Goal: Task Accomplishment & Management: Manage account settings

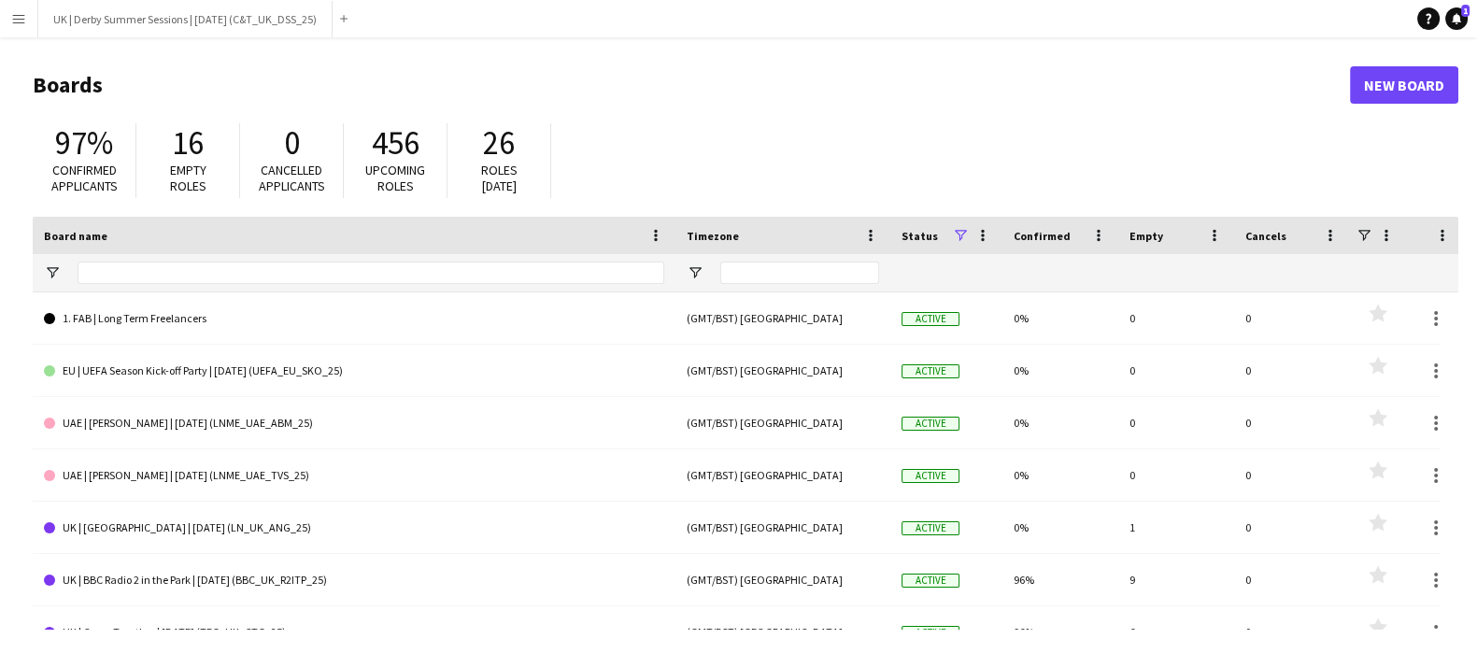
click at [3, 21] on button "Menu" at bounding box center [18, 18] width 37 height 37
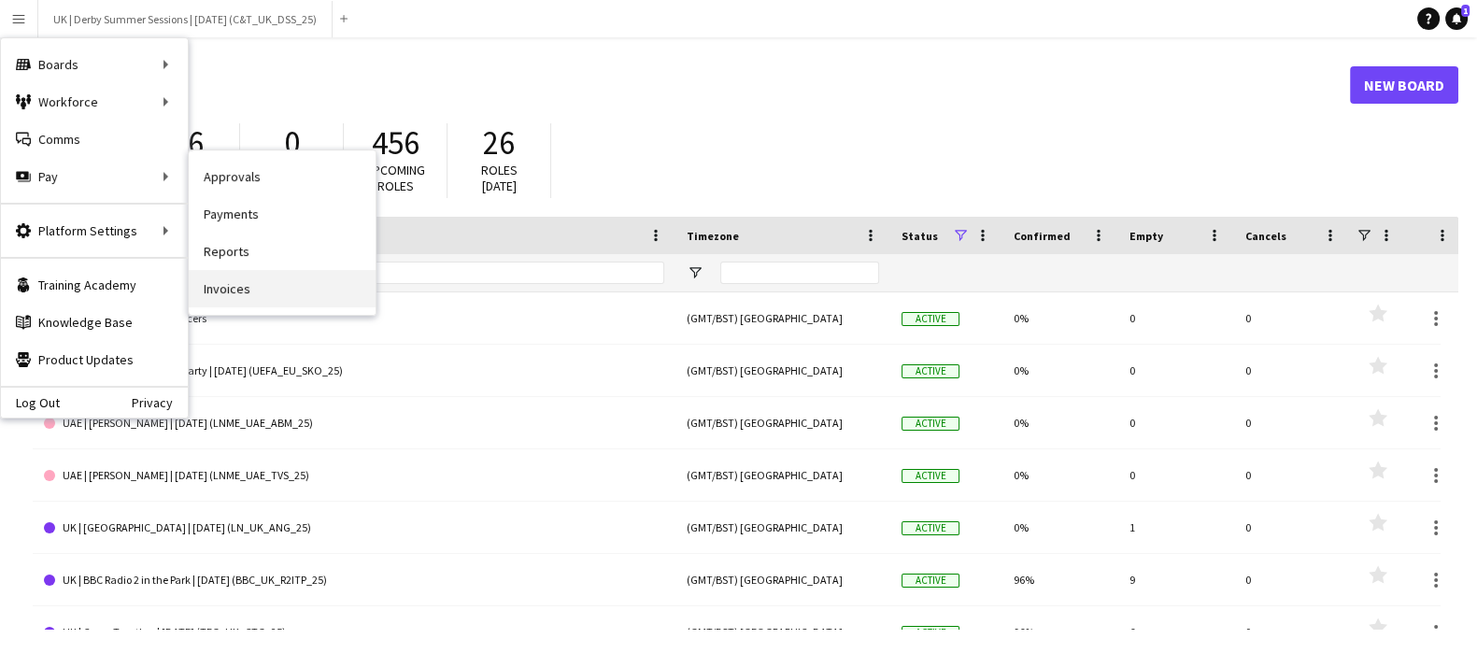
click at [266, 292] on link "Invoices" at bounding box center [282, 288] width 187 height 37
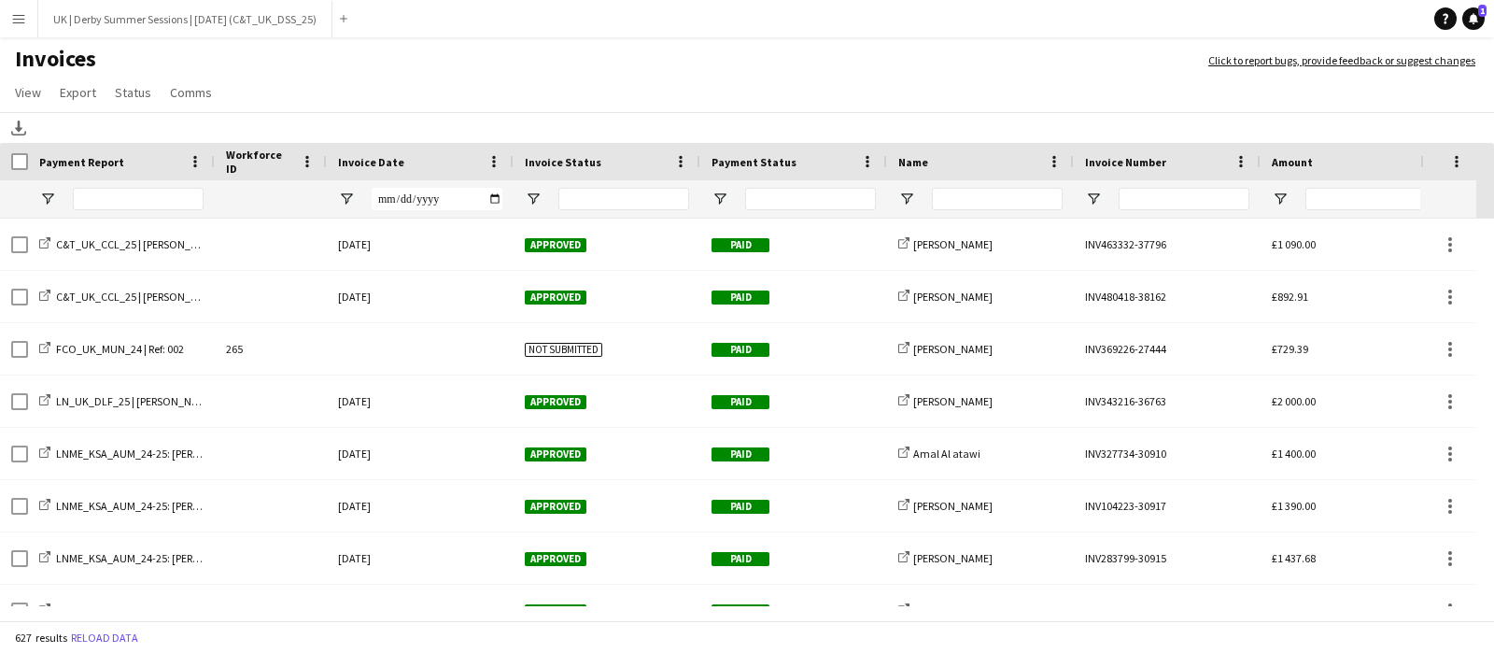
click at [494, 172] on div "Invoice Date" at bounding box center [420, 161] width 164 height 37
click at [500, 157] on span at bounding box center [494, 161] width 17 height 17
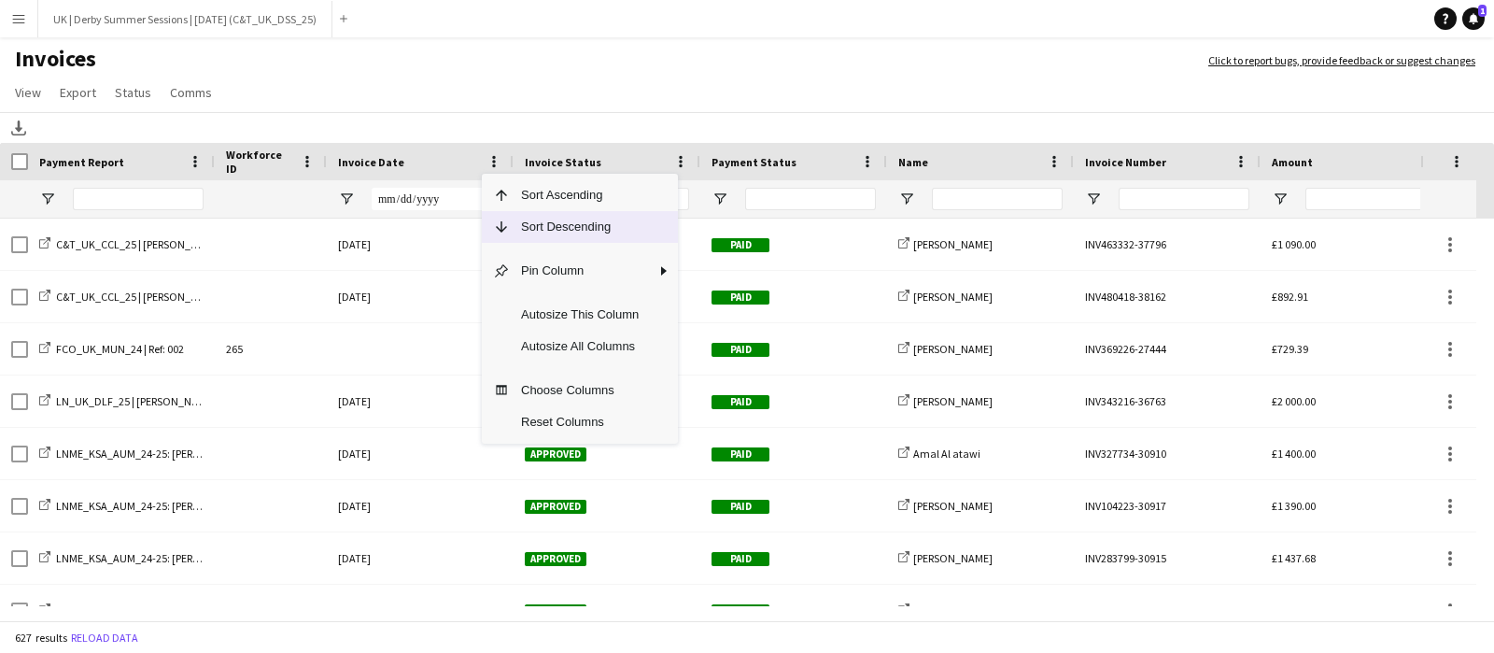
click at [500, 230] on span "Column Menu" at bounding box center [501, 227] width 17 height 17
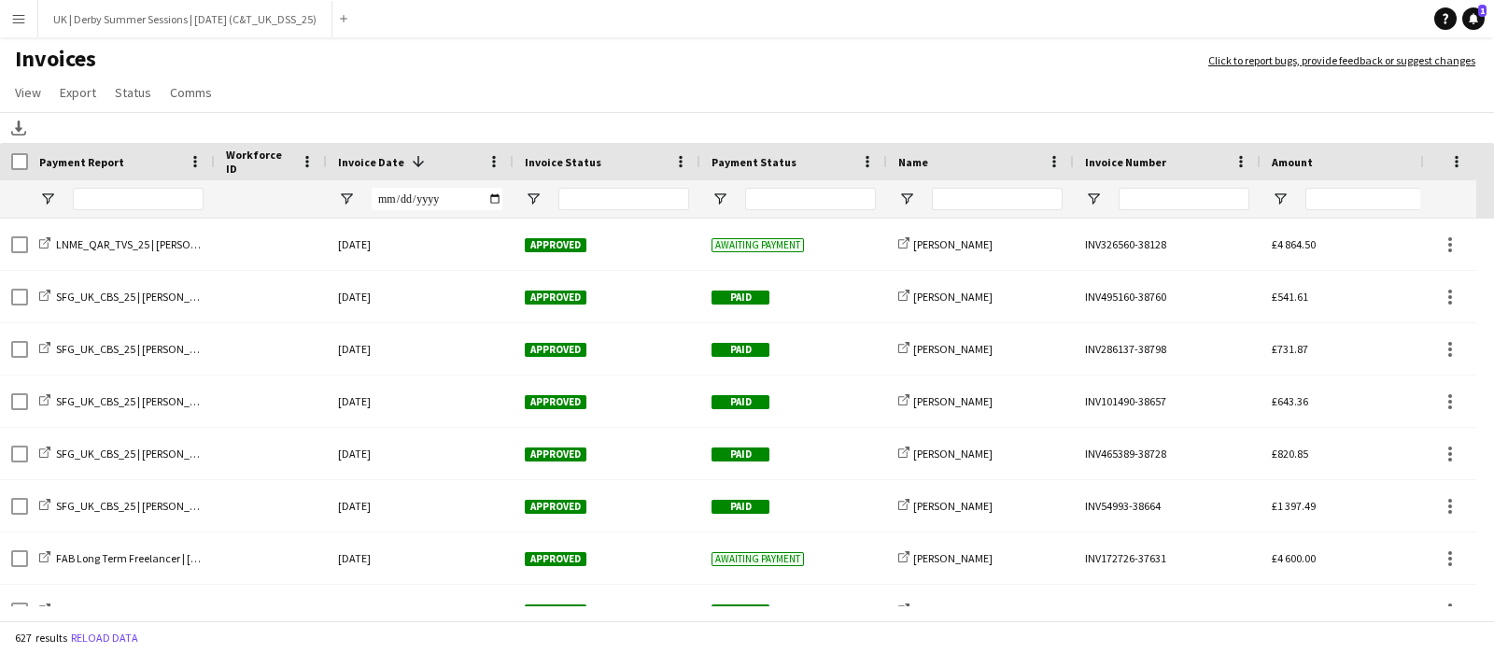
click at [18, 6] on button "Menu" at bounding box center [18, 18] width 37 height 37
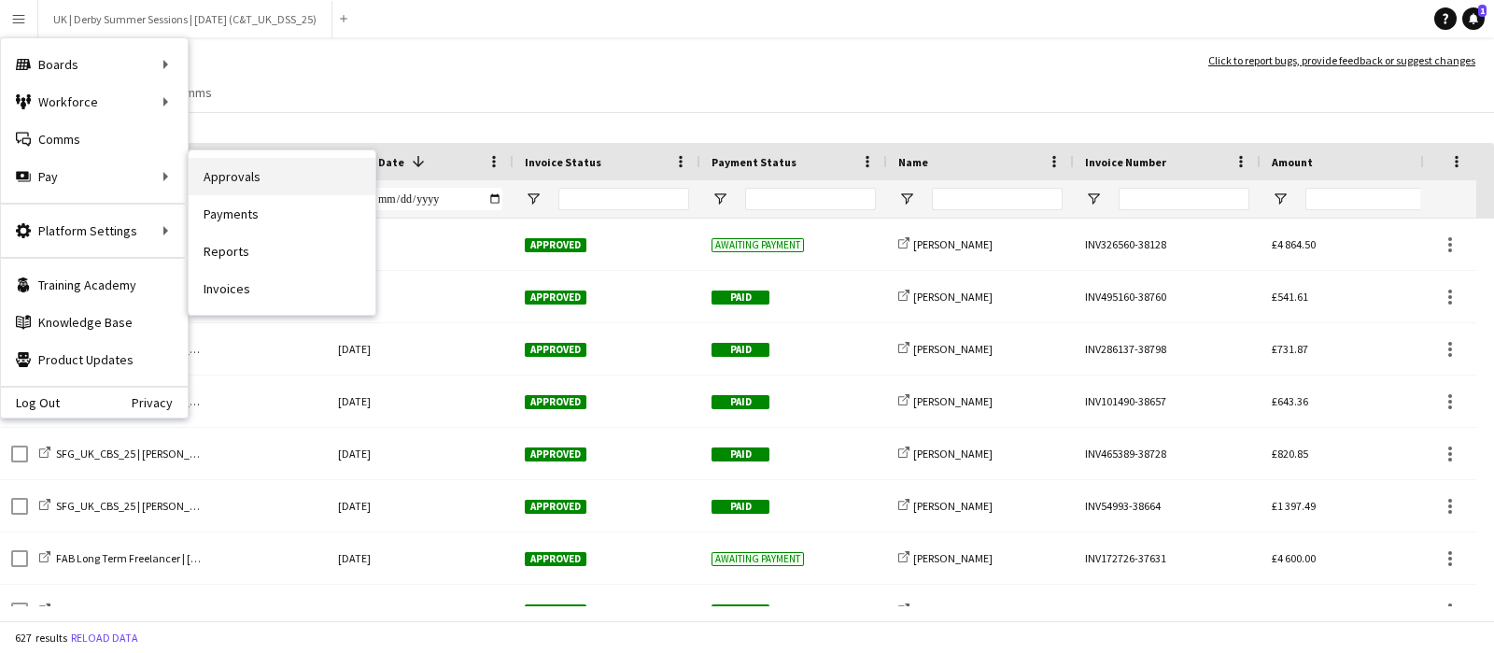
click at [245, 174] on link "Approvals" at bounding box center [282, 176] width 187 height 37
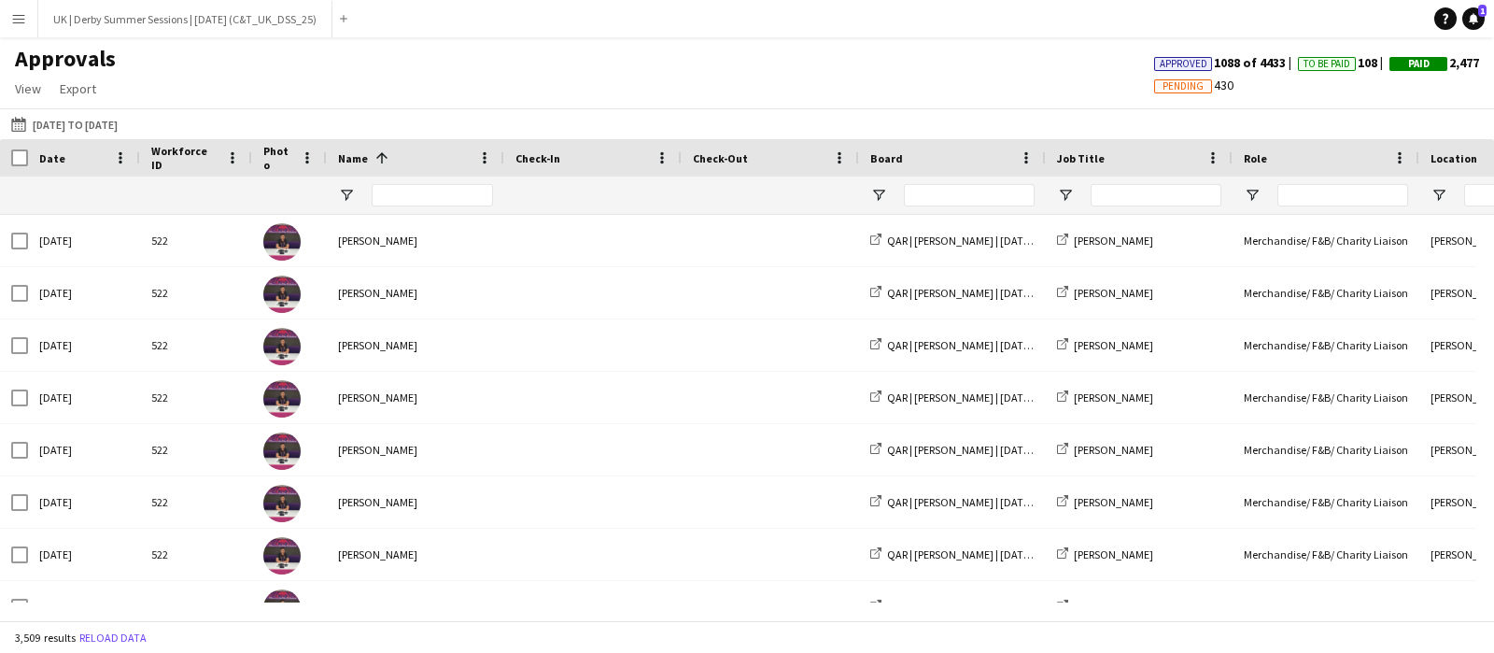
click at [14, 28] on button "Menu" at bounding box center [18, 18] width 37 height 37
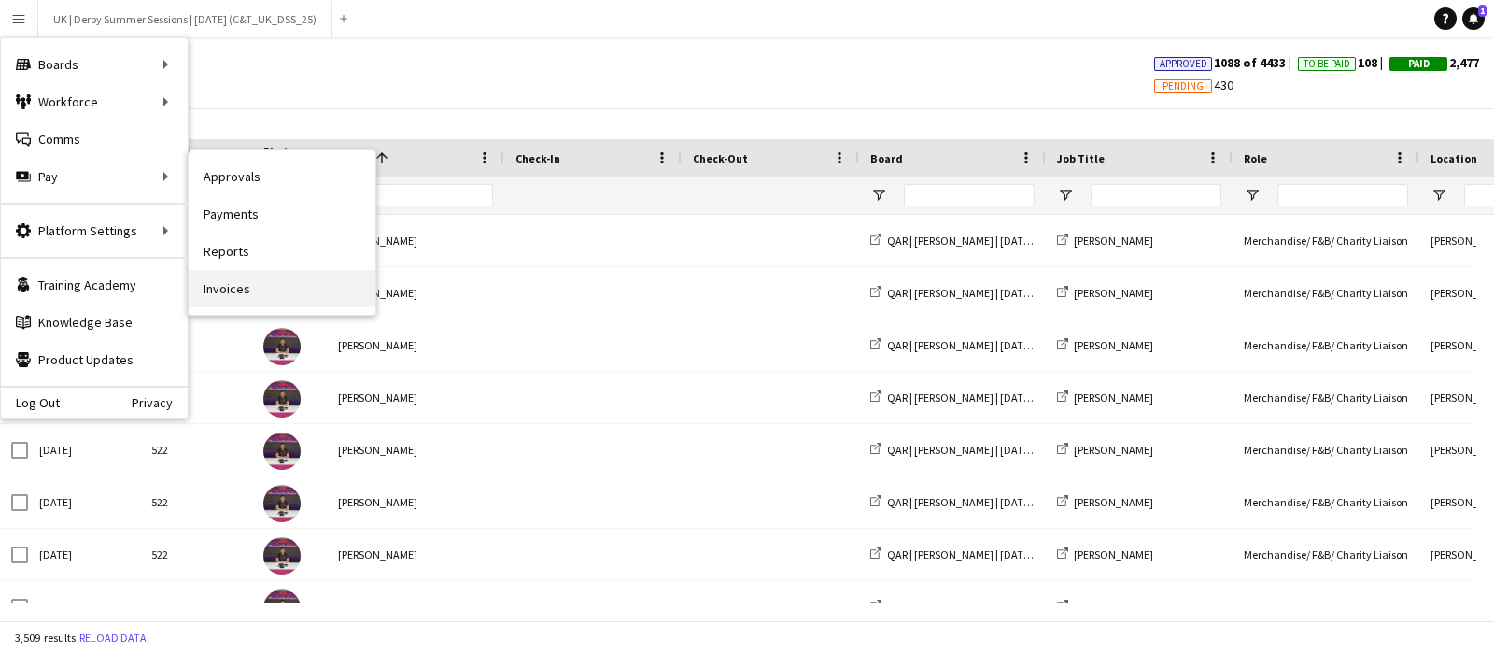
click at [276, 277] on link "Invoices" at bounding box center [282, 288] width 187 height 37
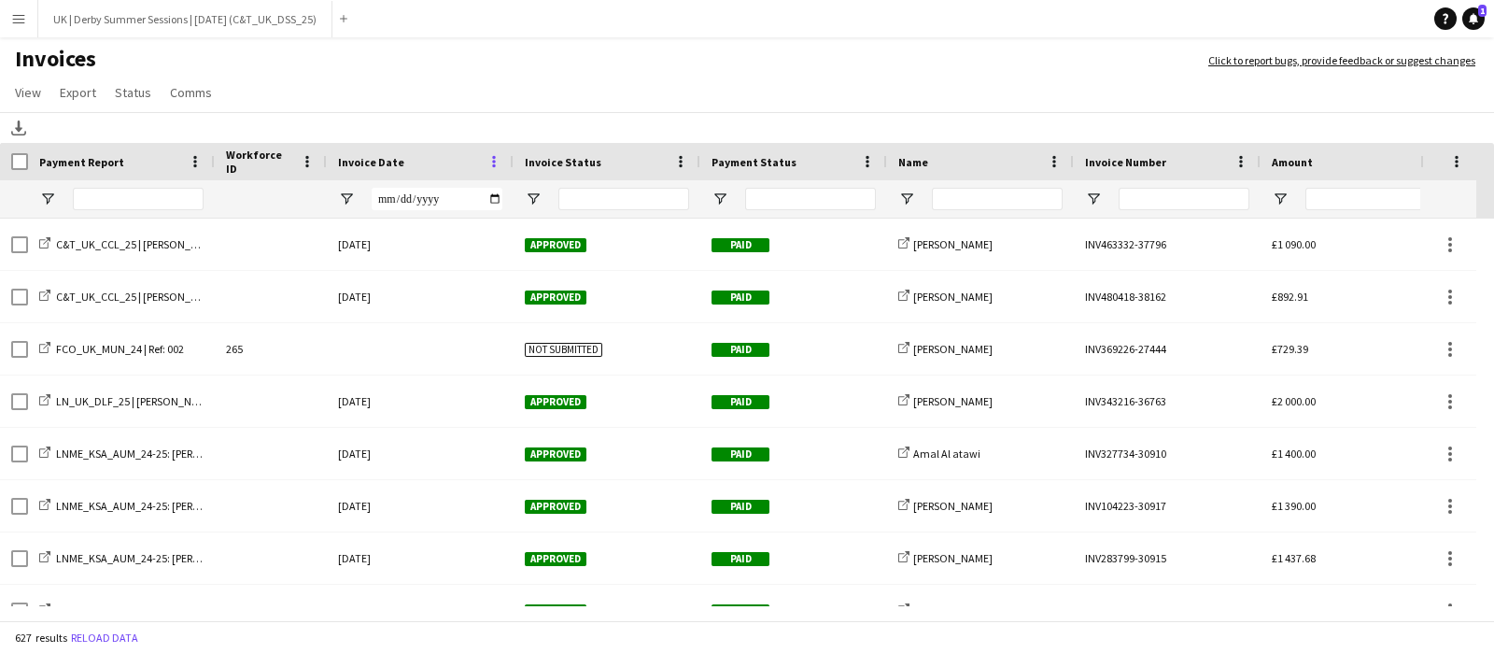
click at [490, 159] on span at bounding box center [494, 161] width 17 height 17
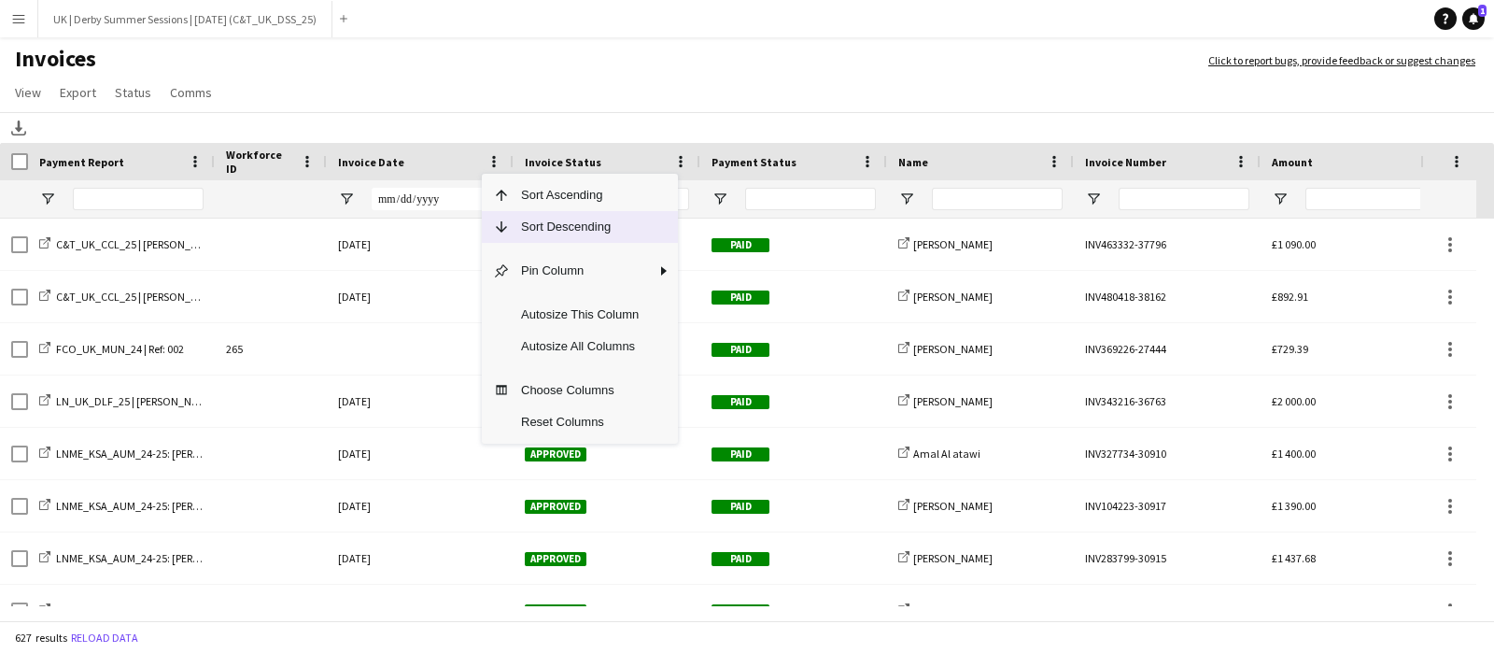
click at [546, 220] on span "Sort Descending" at bounding box center [580, 227] width 140 height 32
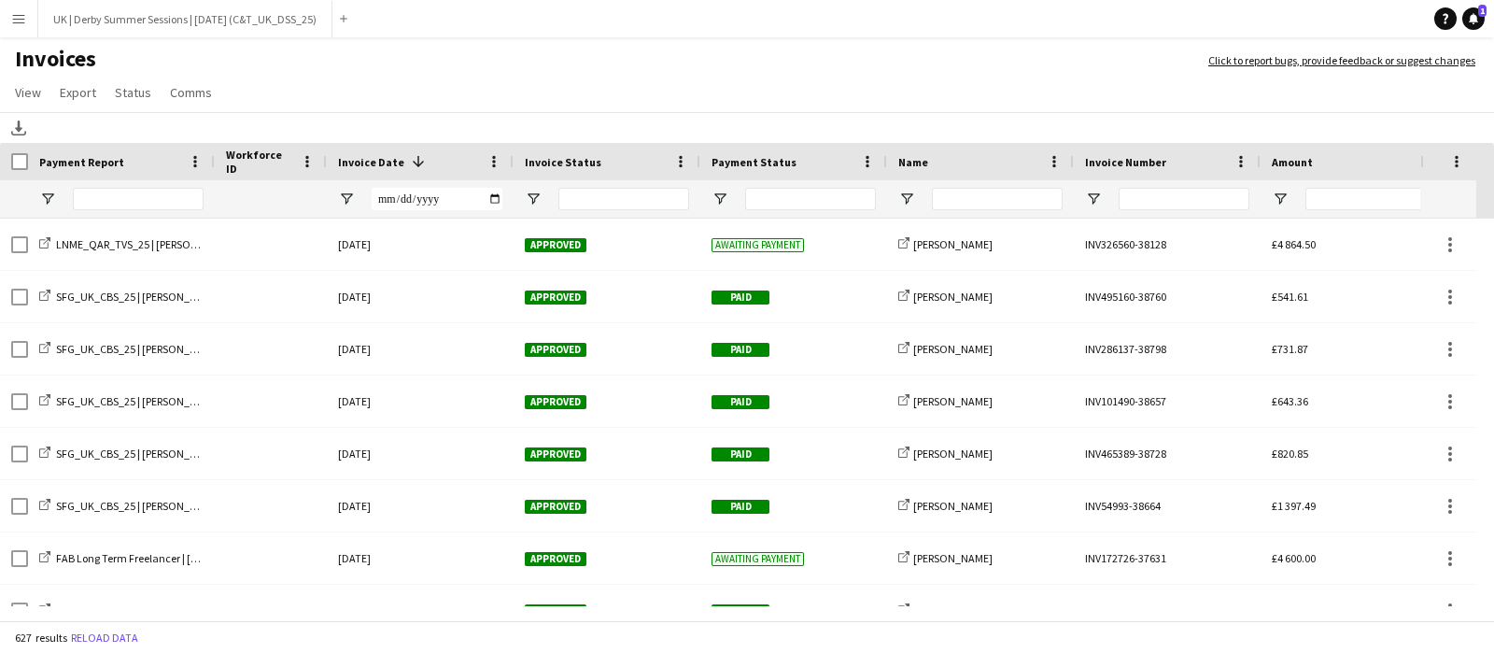
click at [17, 28] on button "Menu" at bounding box center [18, 18] width 37 height 37
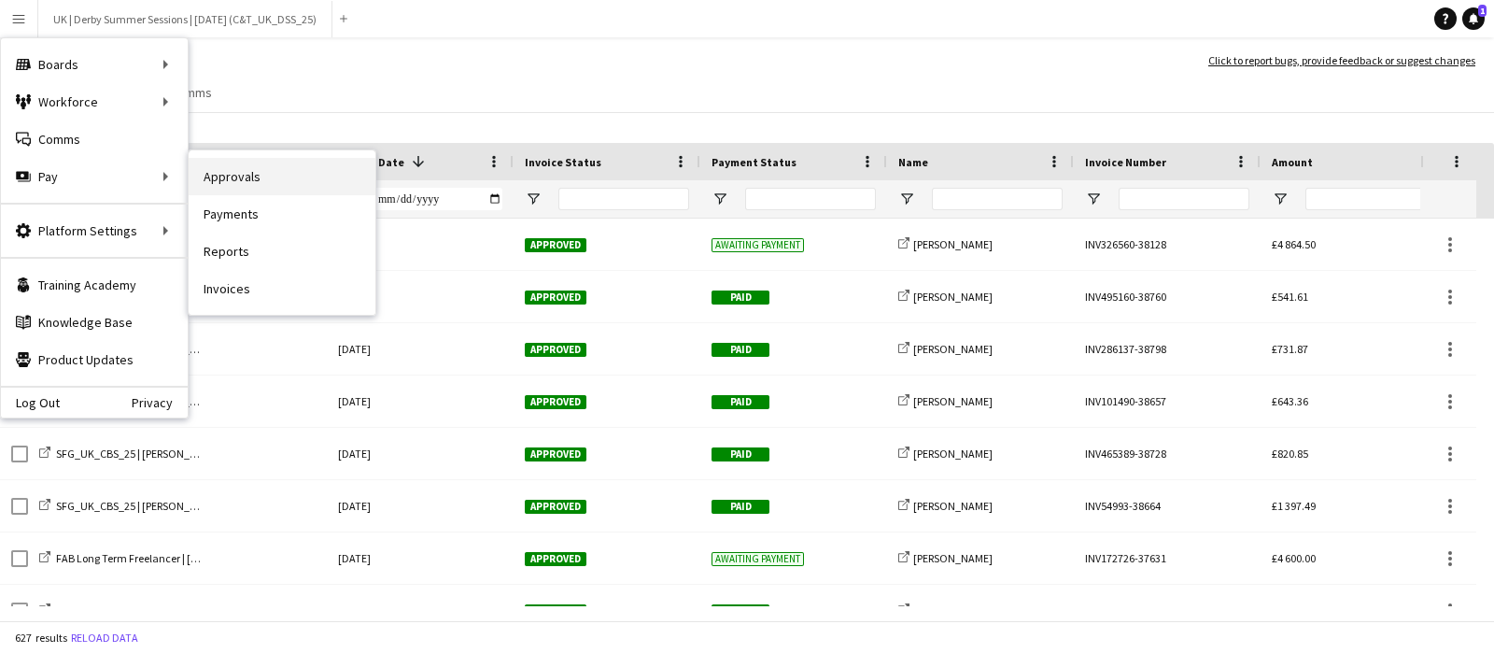
click at [257, 176] on link "Approvals" at bounding box center [282, 176] width 187 height 37
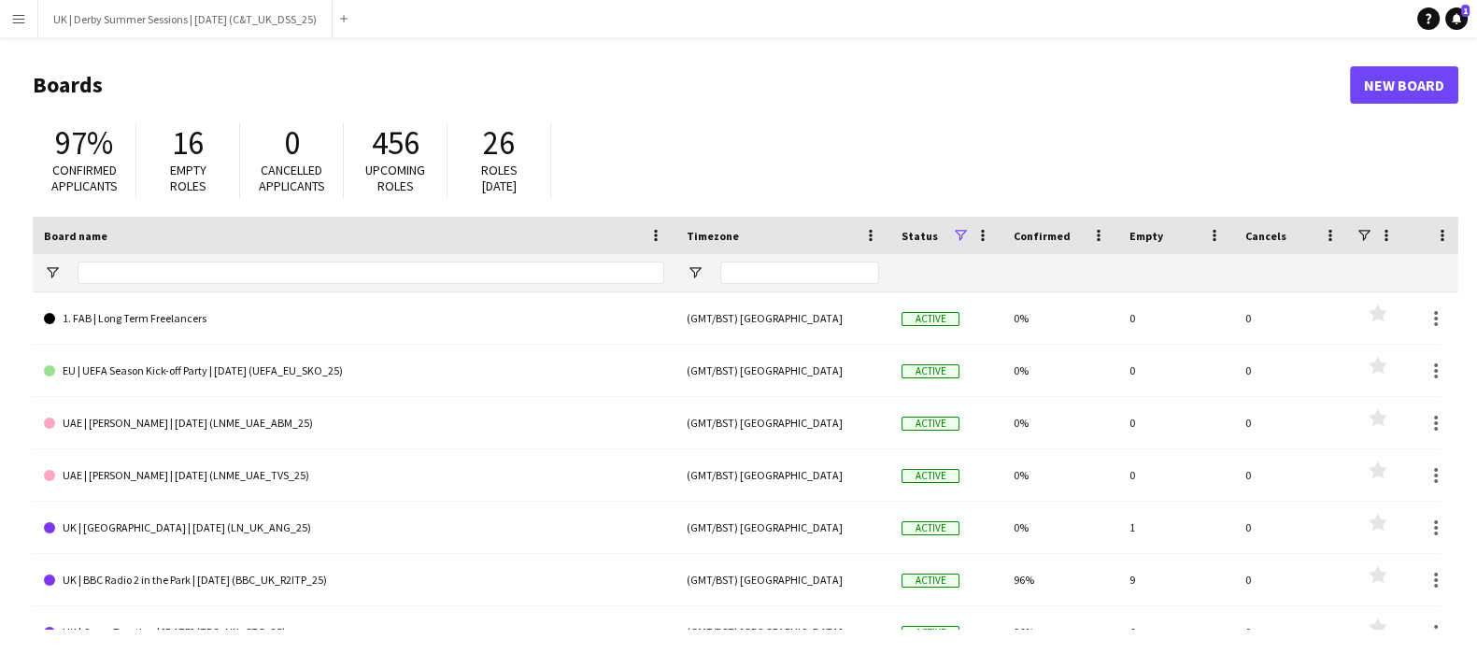
click at [19, 26] on button "Menu" at bounding box center [18, 18] width 37 height 37
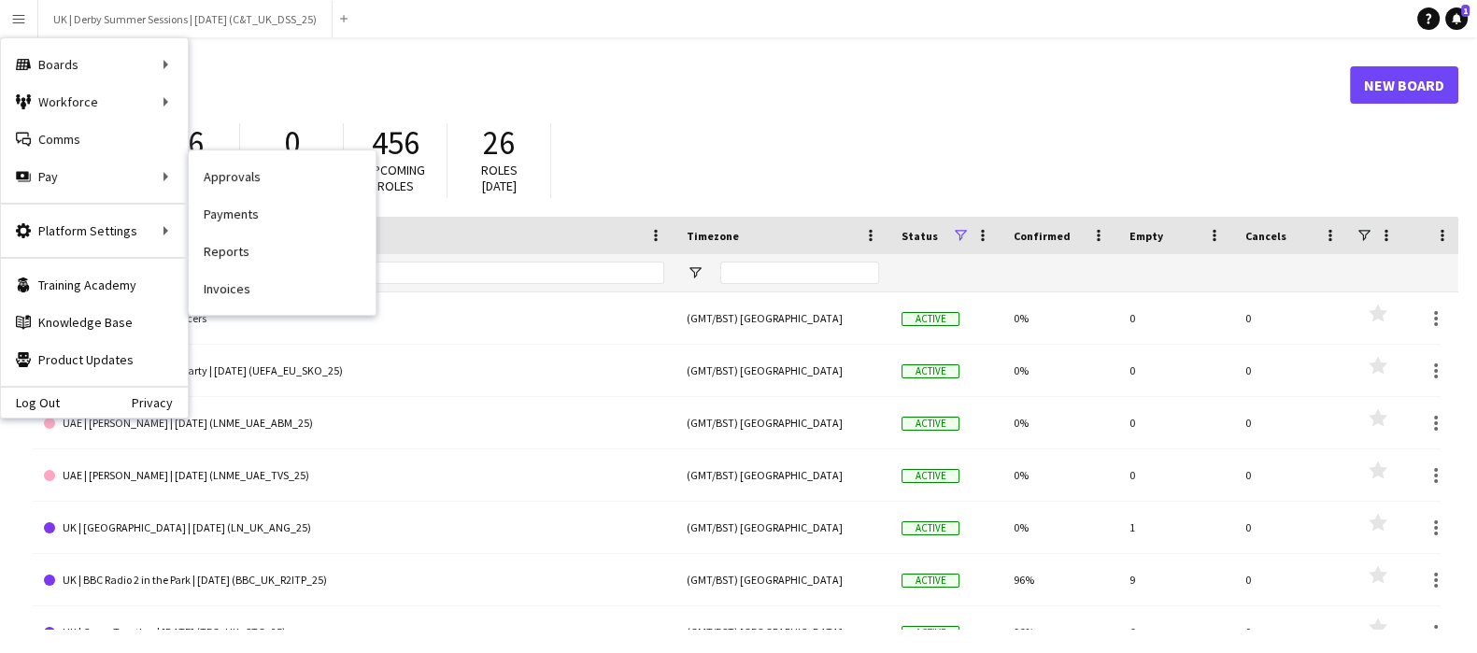
click at [266, 272] on link "Invoices" at bounding box center [282, 288] width 187 height 37
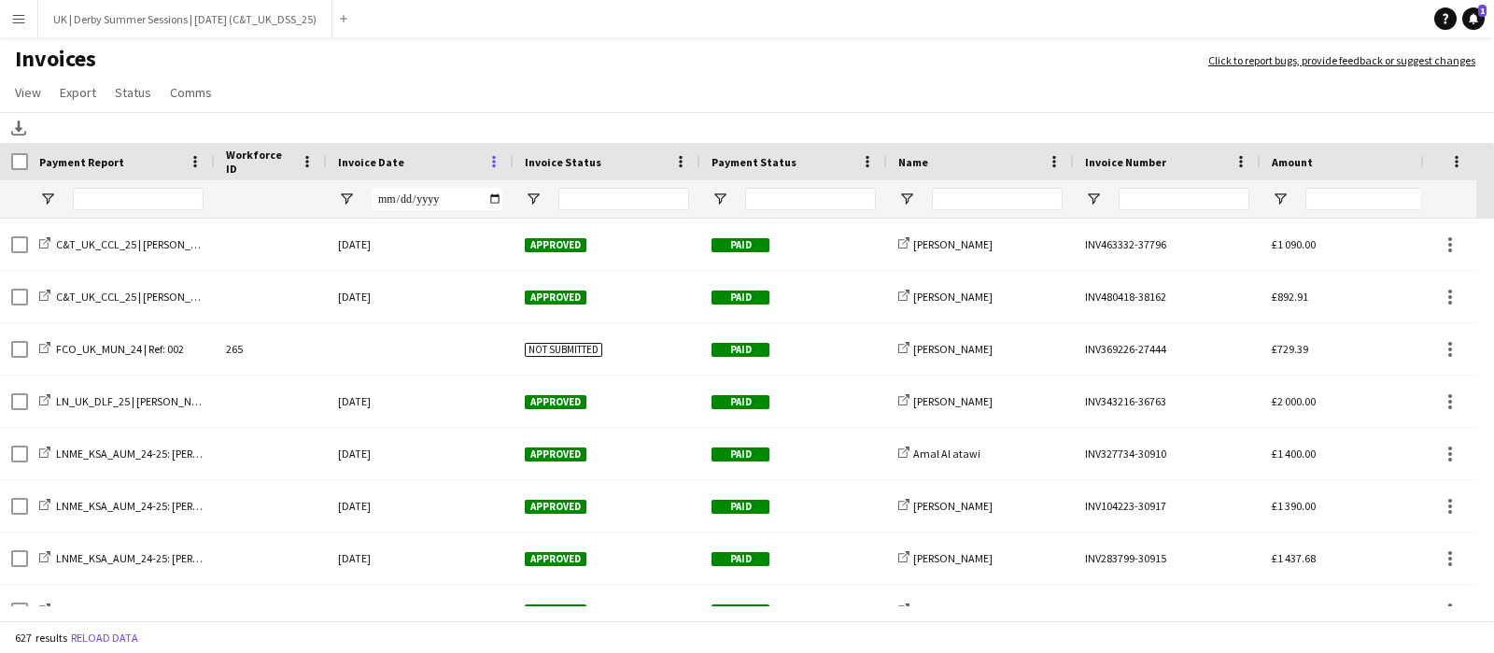
click at [486, 159] on span at bounding box center [494, 161] width 17 height 17
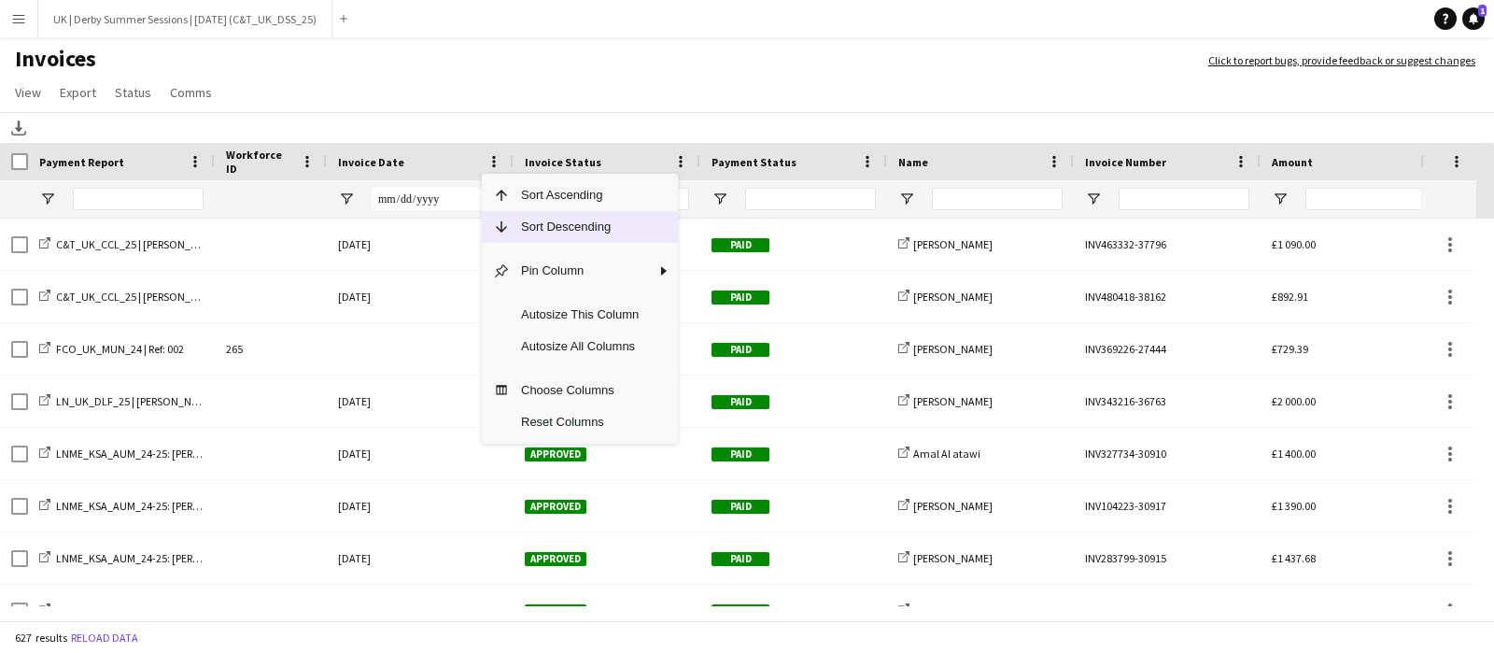
drag, startPoint x: 508, startPoint y: 226, endPoint x: 501, endPoint y: 189, distance: 38.1
click at [508, 226] on span "Column Menu" at bounding box center [501, 227] width 17 height 17
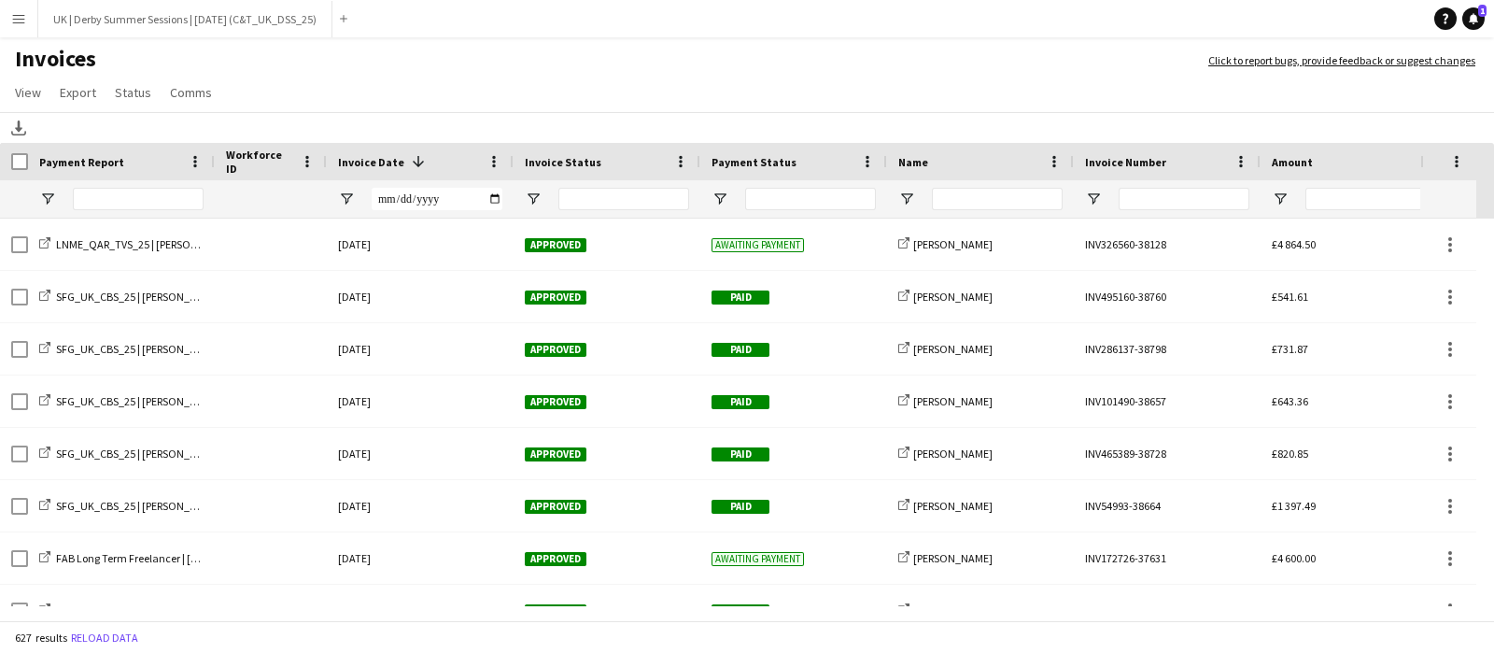
click at [27, 15] on button "Menu" at bounding box center [18, 18] width 37 height 37
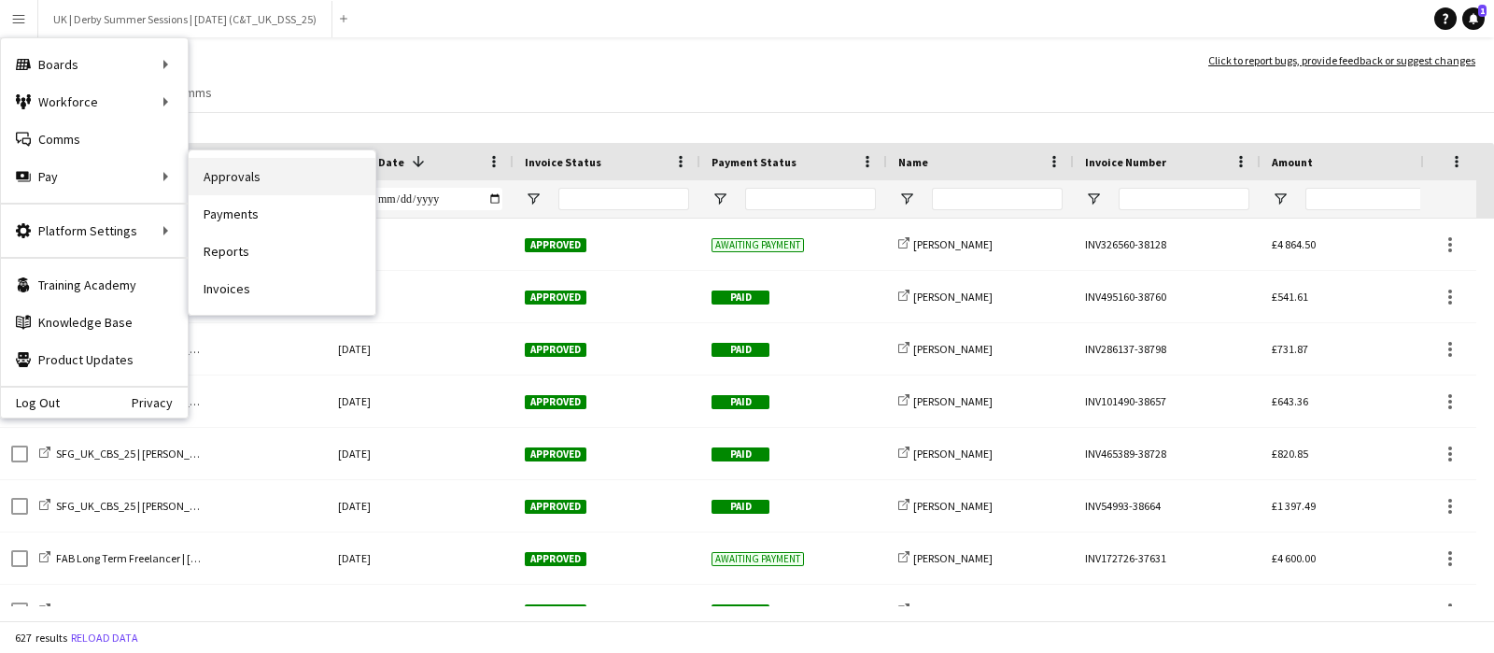
click at [334, 175] on link "Approvals" at bounding box center [282, 176] width 187 height 37
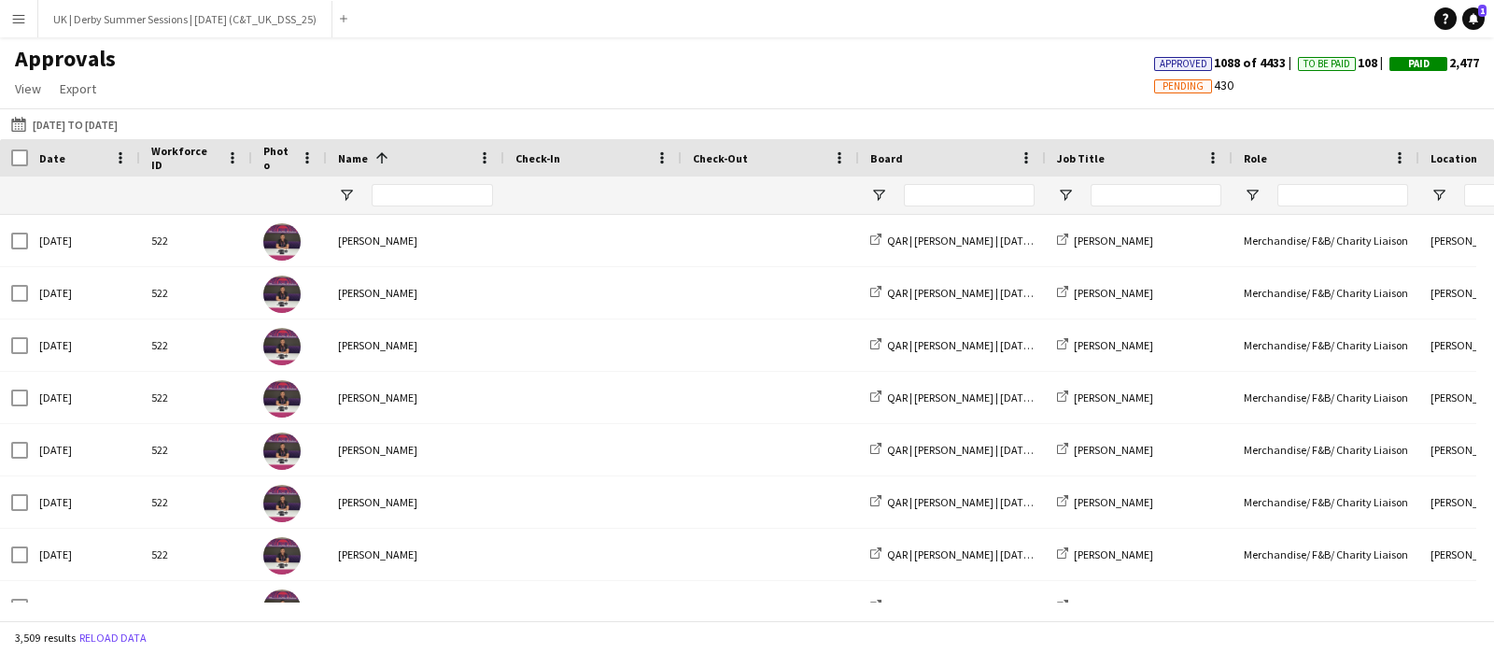
click at [20, 9] on button "Menu" at bounding box center [18, 18] width 37 height 37
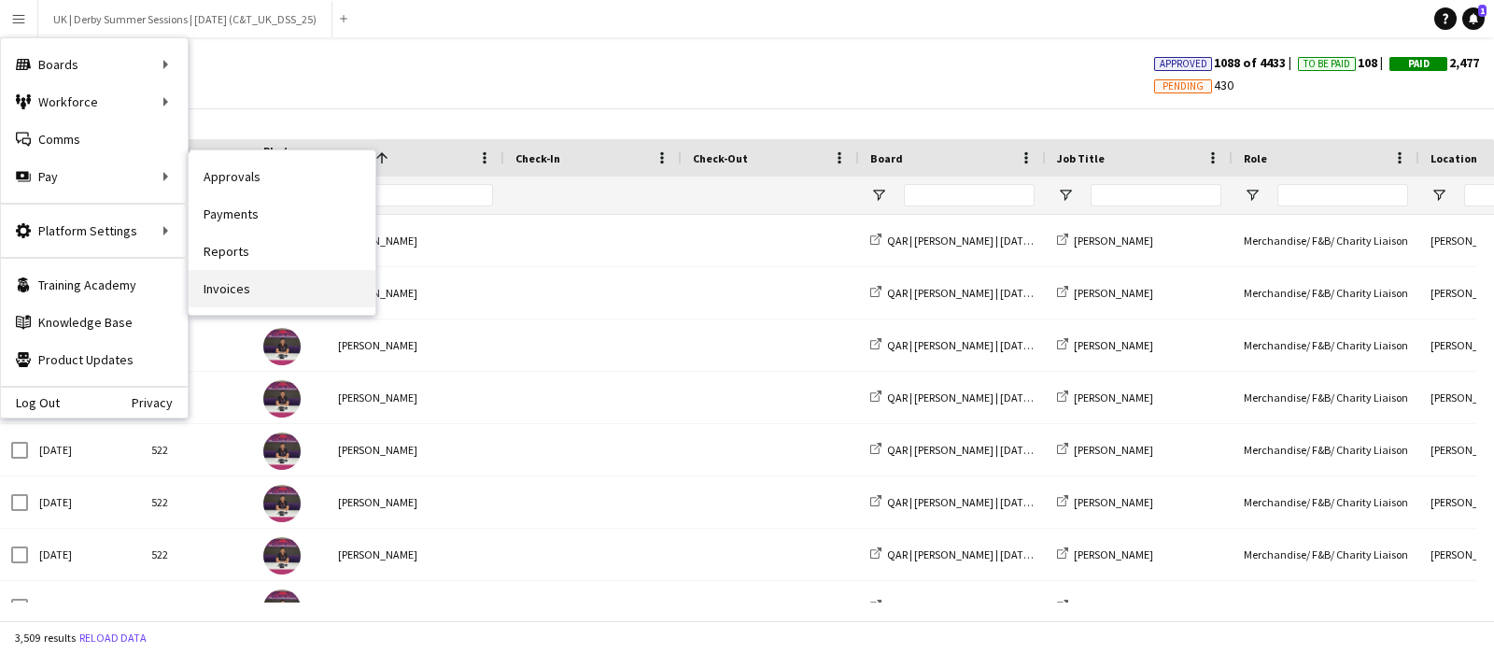
click at [244, 298] on link "Invoices" at bounding box center [282, 288] width 187 height 37
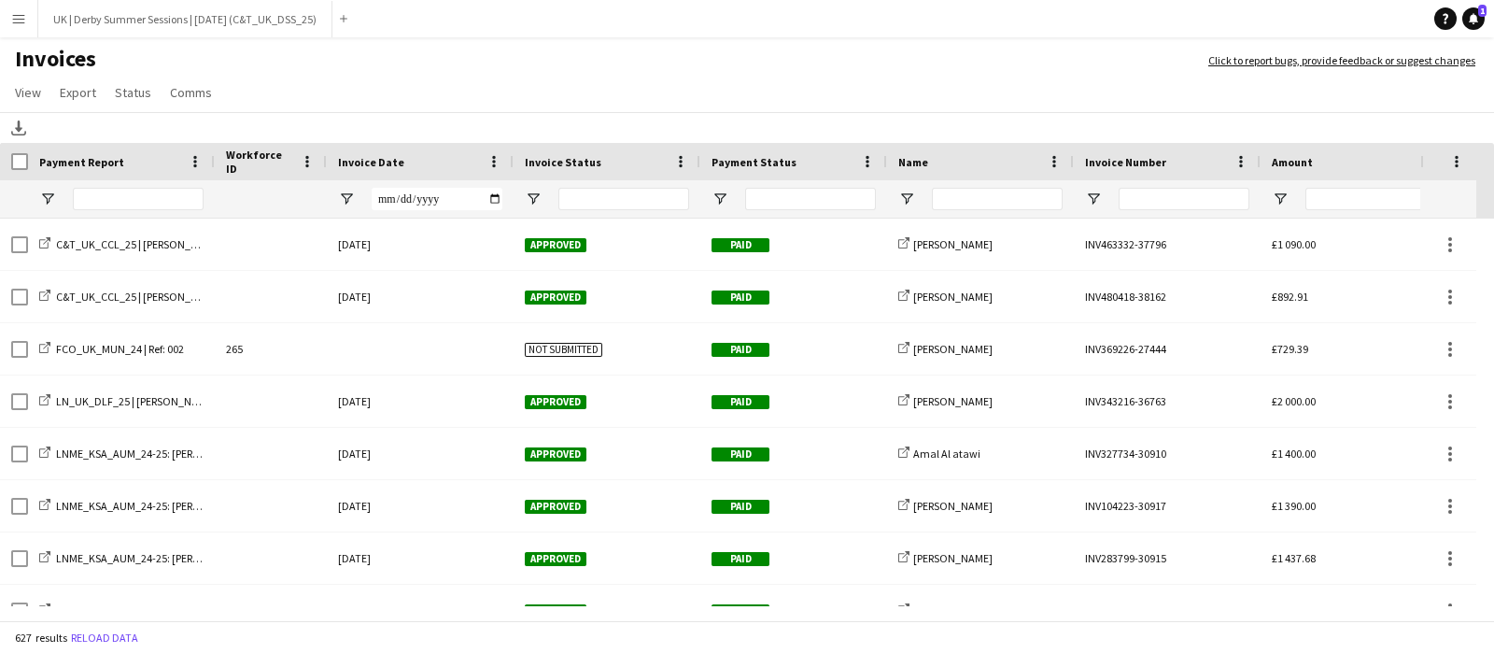
click at [504, 162] on div "Invoice Date" at bounding box center [420, 161] width 187 height 37
click at [501, 161] on span at bounding box center [494, 161] width 17 height 17
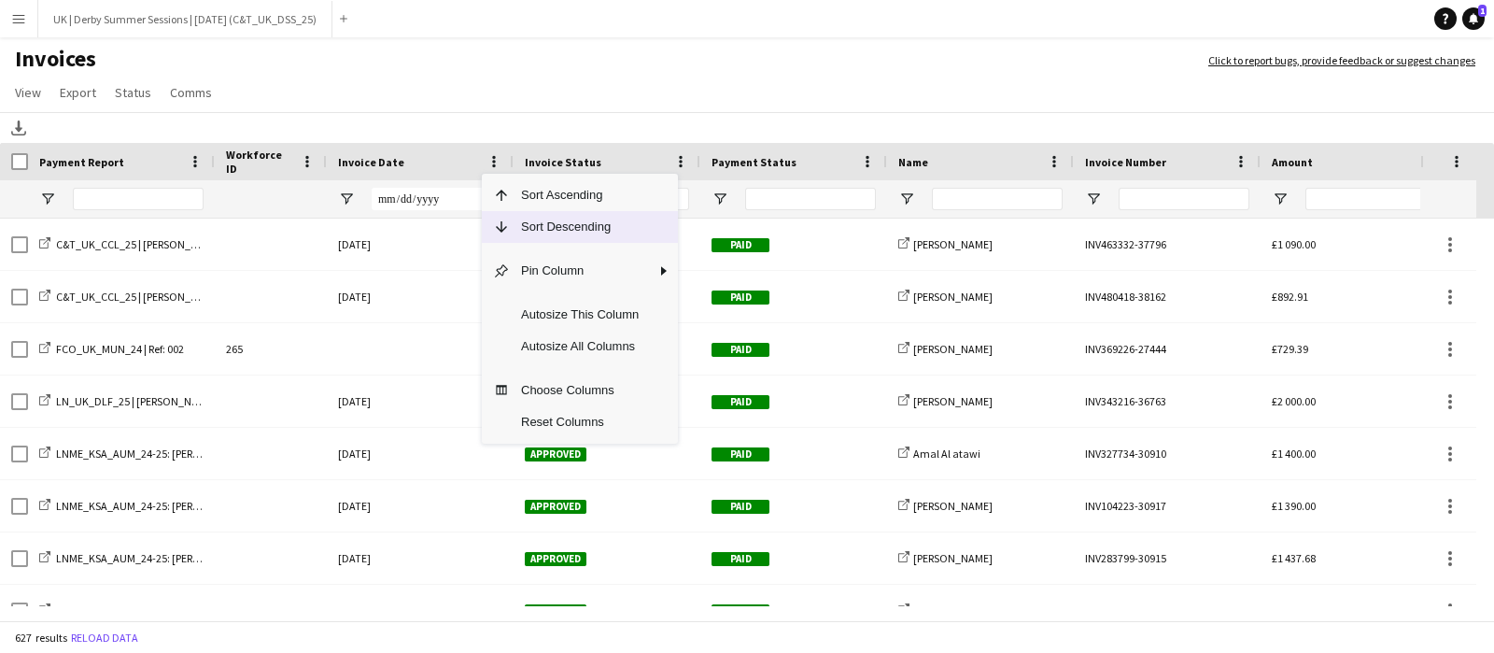
click at [505, 217] on span "Column Menu" at bounding box center [496, 227] width 28 height 32
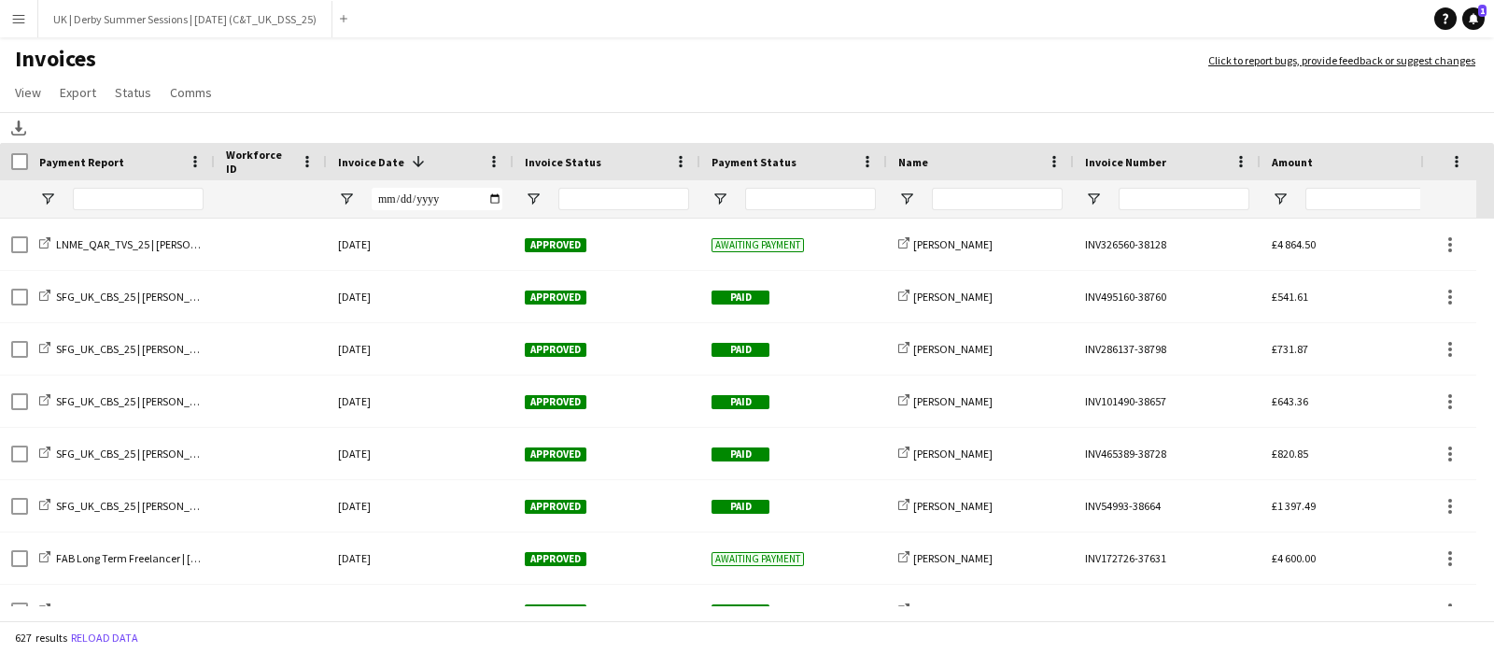
click at [11, 17] on app-icon "Menu" at bounding box center [18, 18] width 15 height 15
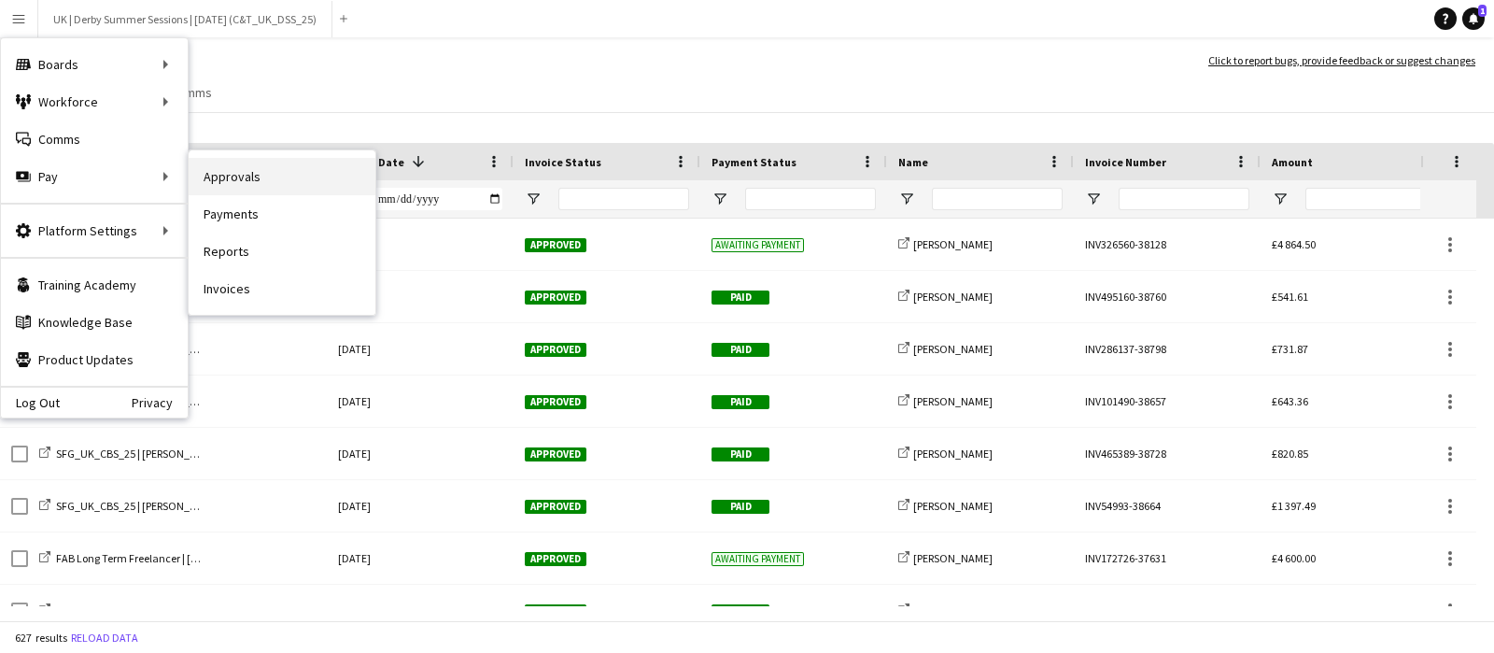
click at [247, 175] on link "Approvals" at bounding box center [282, 176] width 187 height 37
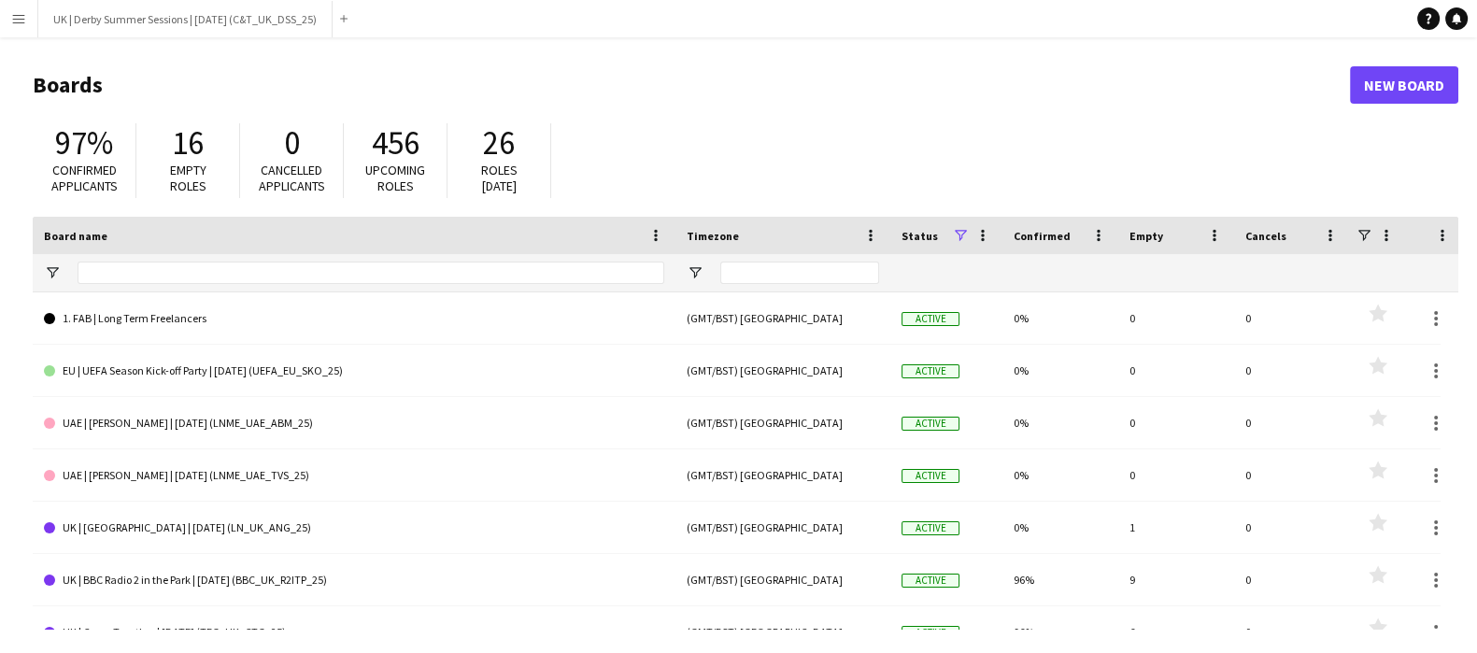
click at [15, 19] on app-icon "Menu" at bounding box center [18, 18] width 15 height 15
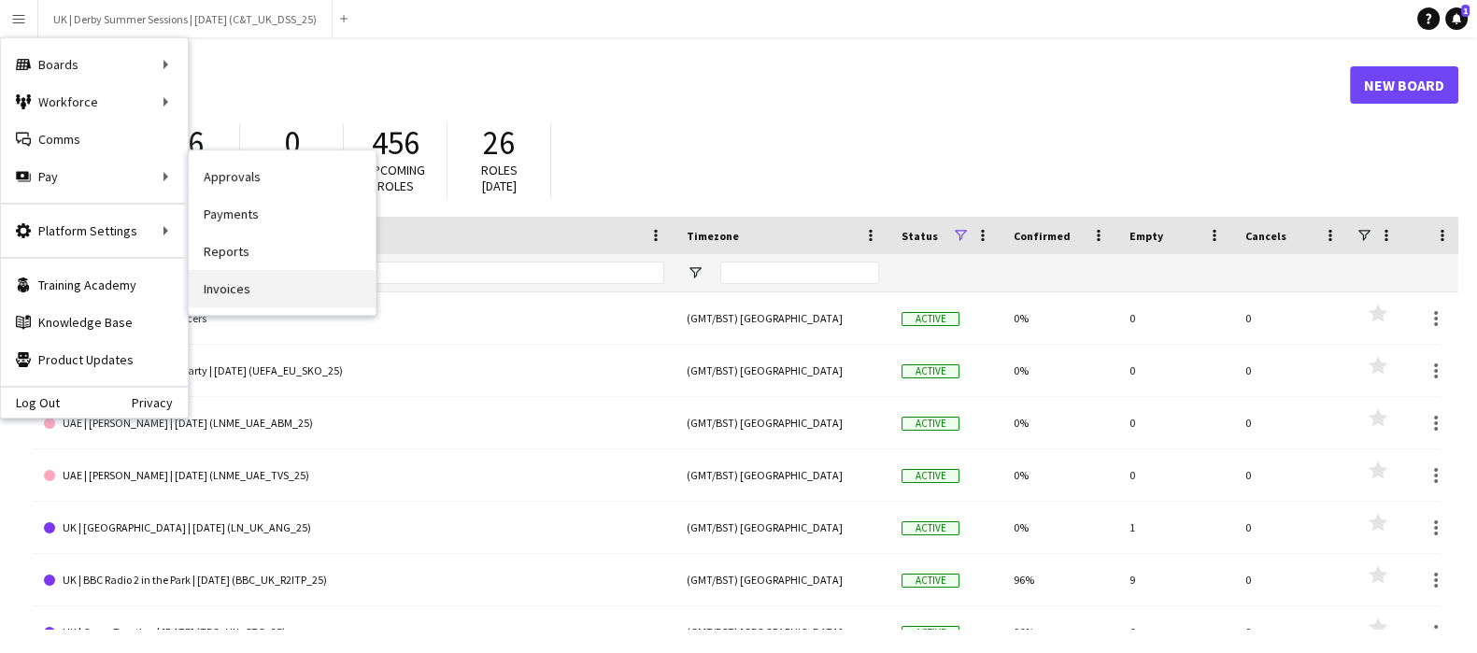
click at [225, 284] on link "Invoices" at bounding box center [282, 288] width 187 height 37
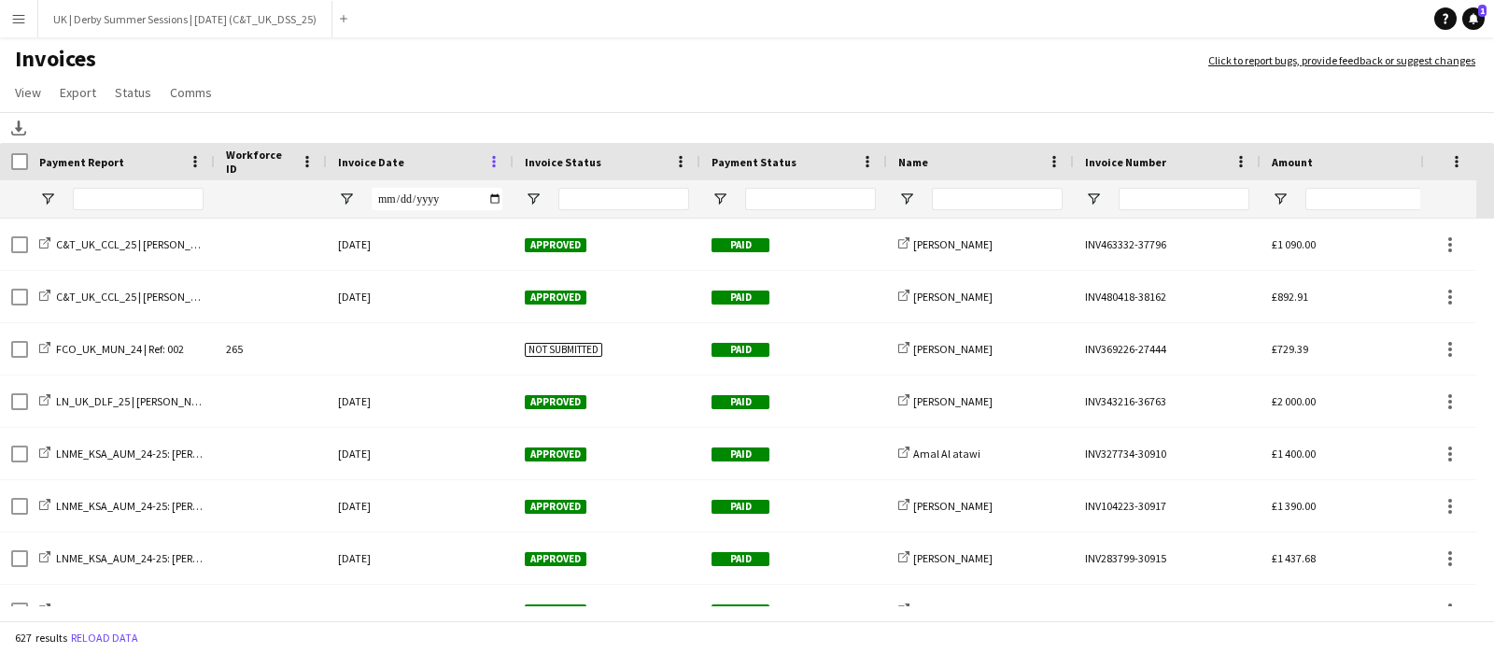
click at [488, 163] on span at bounding box center [494, 161] width 17 height 17
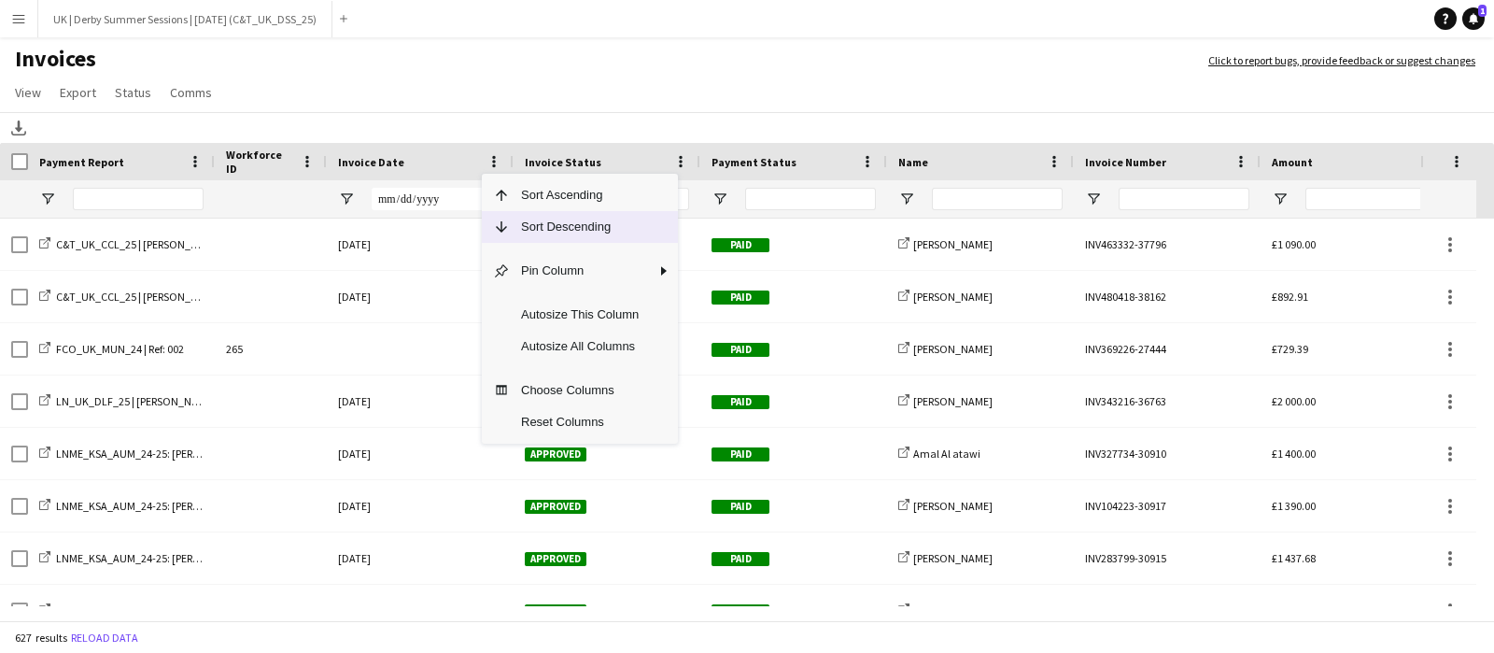
click at [497, 221] on span "Column Menu" at bounding box center [501, 227] width 17 height 17
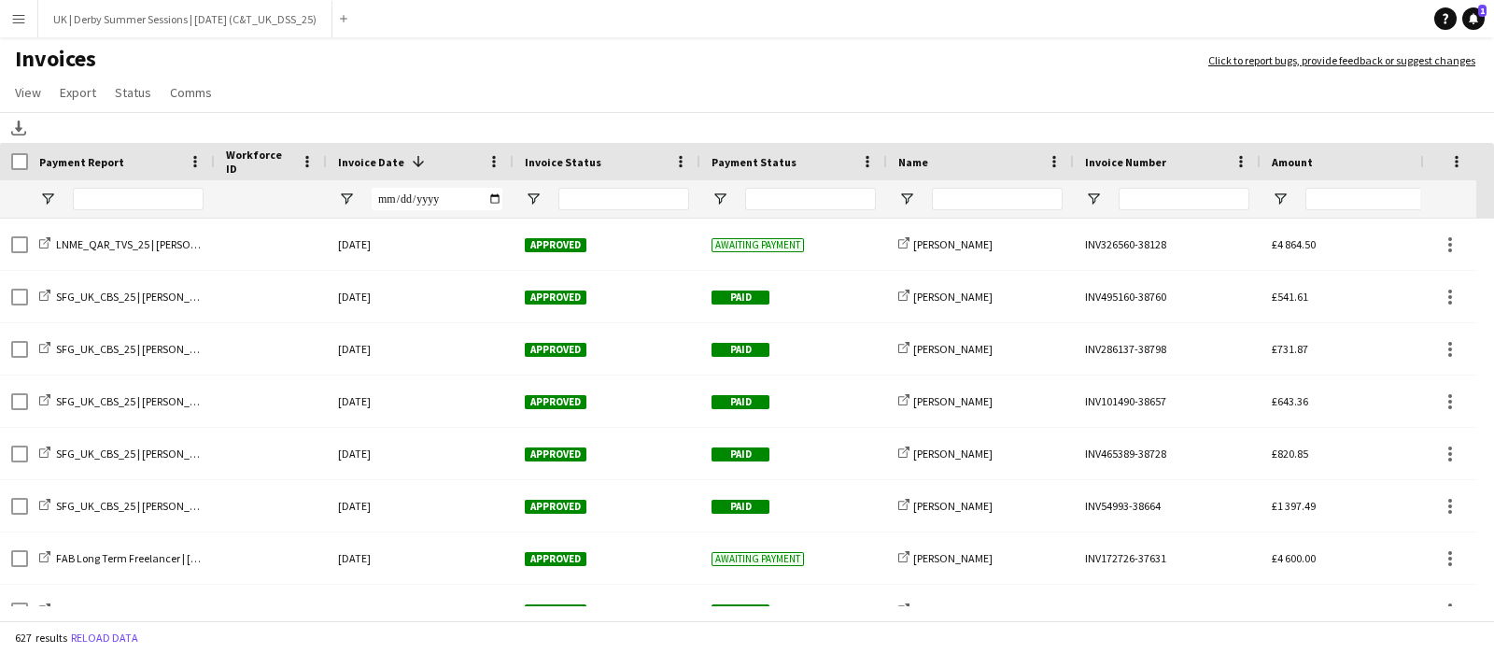
click at [18, 16] on app-icon "Menu" at bounding box center [18, 18] width 15 height 15
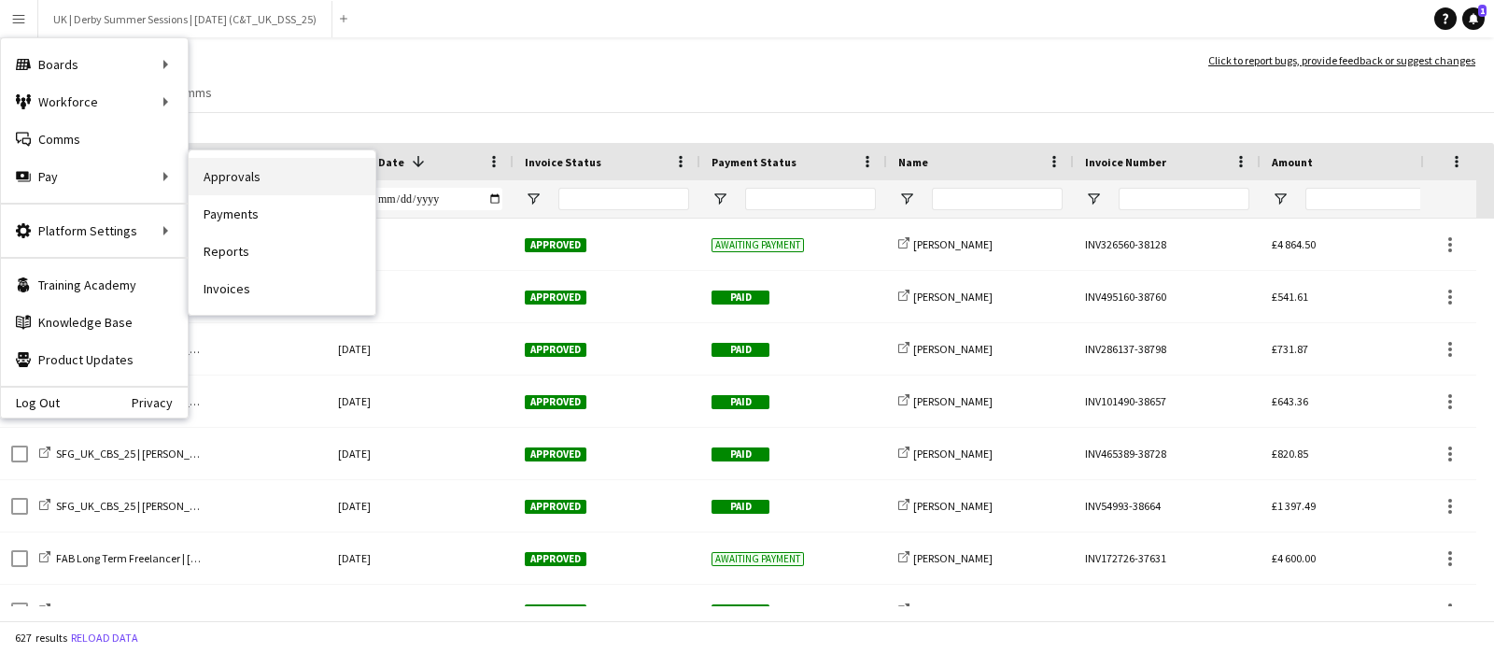
click at [243, 163] on link "Approvals" at bounding box center [282, 176] width 187 height 37
